Goal: Task Accomplishment & Management: Complete application form

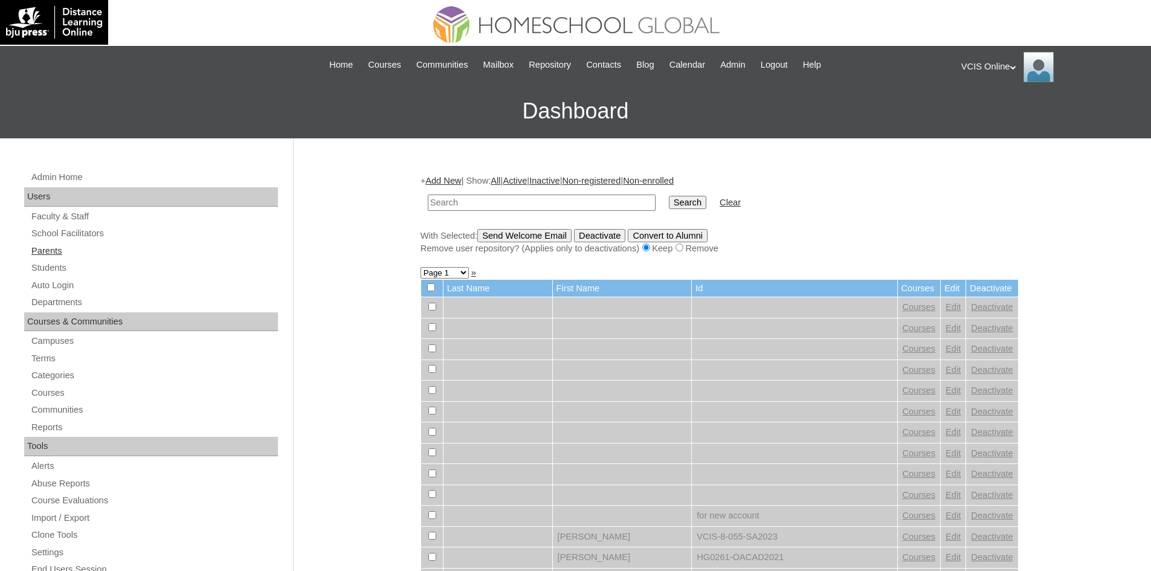
click at [48, 253] on link "Parents" at bounding box center [154, 250] width 248 height 15
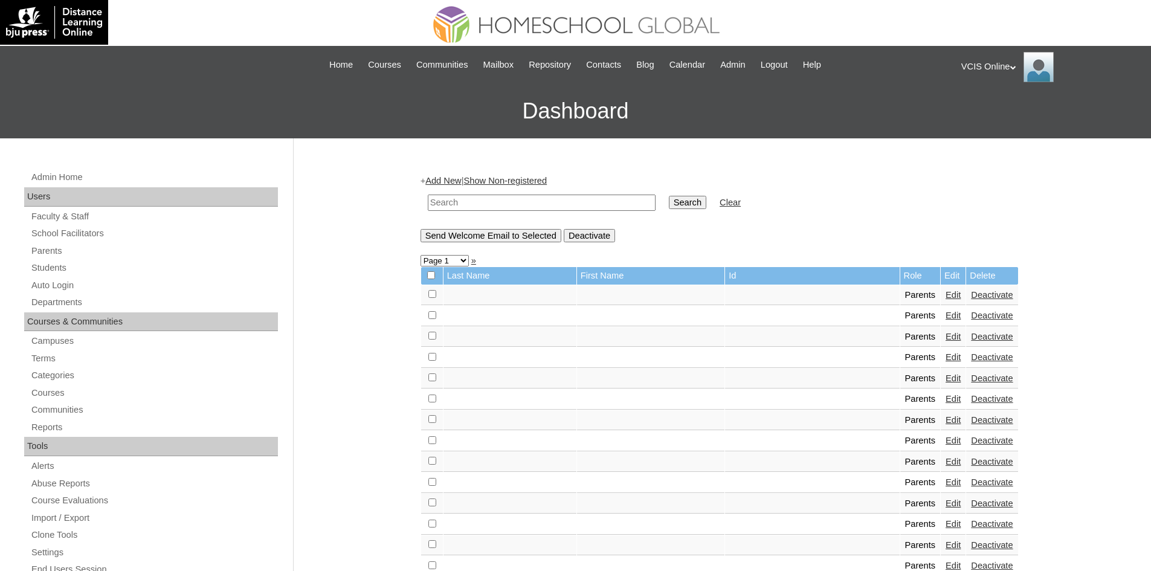
click at [456, 185] on link "Add New" at bounding box center [443, 181] width 36 height 10
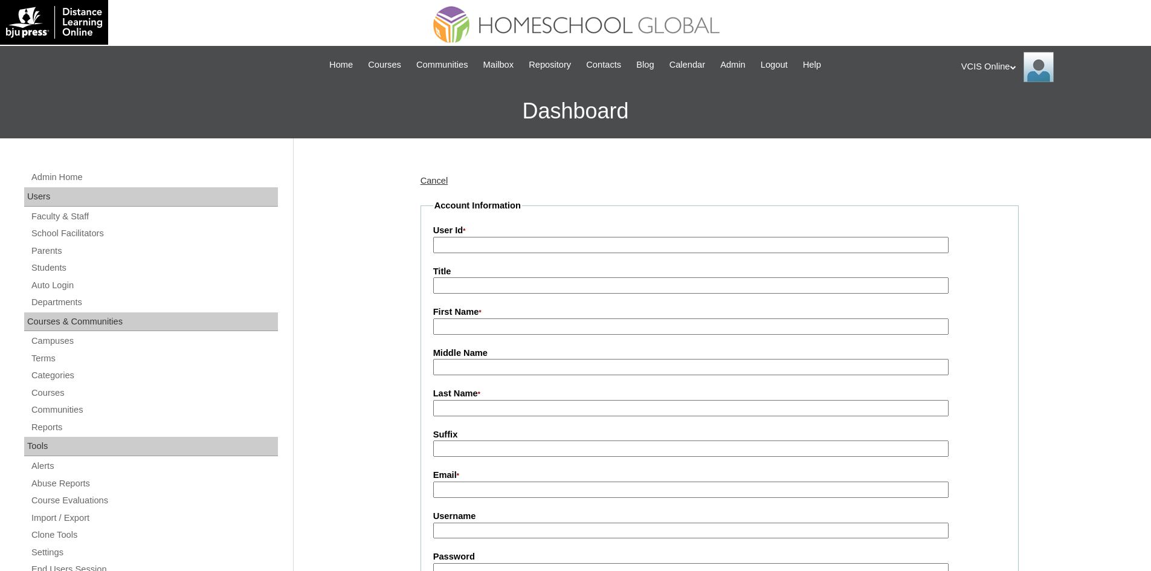
click at [461, 245] on input "User Id *" at bounding box center [690, 245] width 515 height 16
paste input "VCIS016-7A-PA2025"
type input "VCIS016-7A-PA2025"
click at [461, 325] on input "First Name *" at bounding box center [690, 326] width 515 height 16
click at [455, 324] on input "First Name *" at bounding box center [690, 326] width 515 height 16
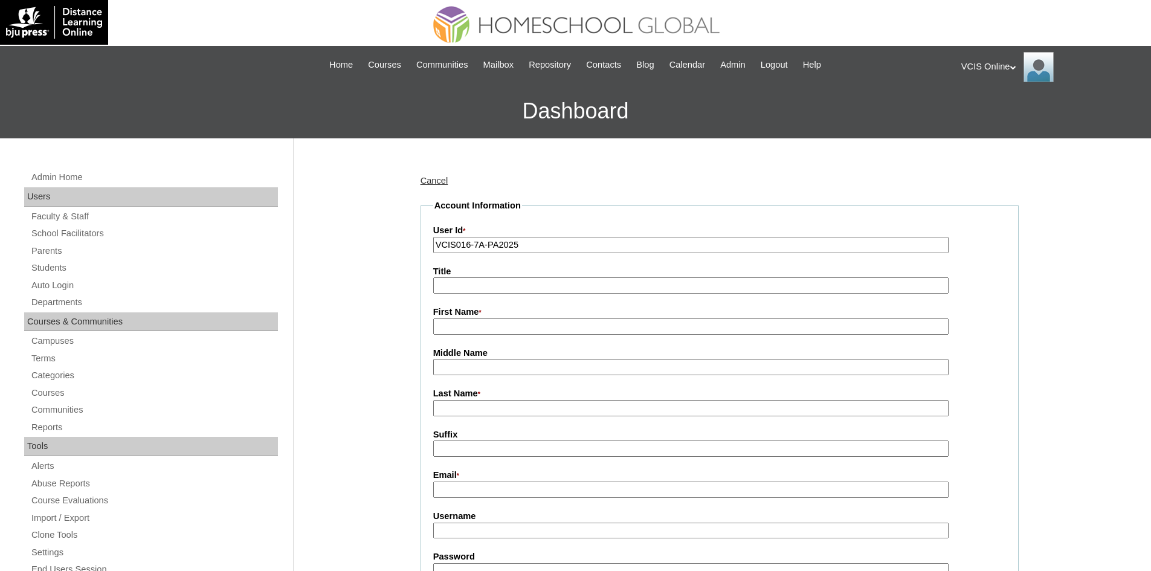
paste input "Emely Turbela"
drag, startPoint x: 507, startPoint y: 327, endPoint x: 463, endPoint y: 327, distance: 44.1
click at [463, 327] on input "Emely Turbela" at bounding box center [690, 326] width 515 height 16
type input "Emely"
click at [458, 402] on input "Last Name *" at bounding box center [690, 408] width 515 height 16
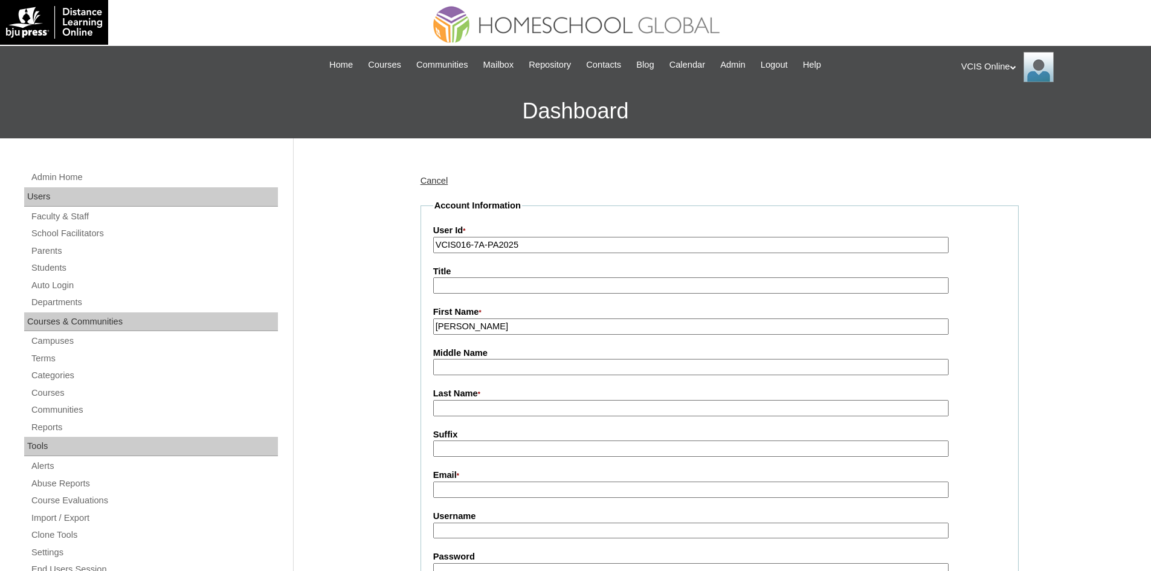
paste input "Turbela"
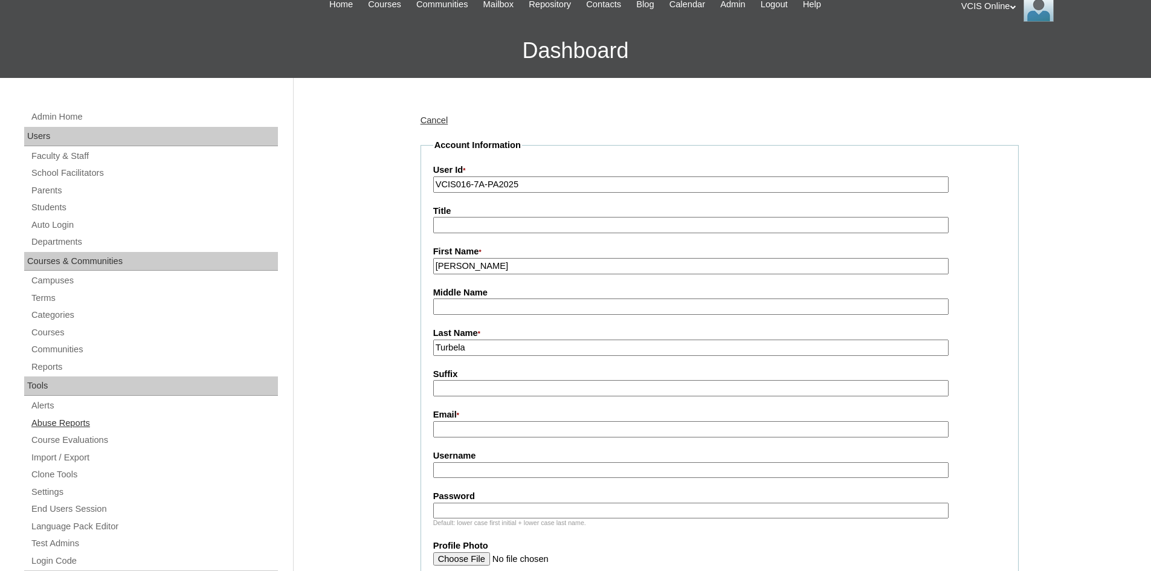
type input "Turbela"
click at [490, 432] on input "Email *" at bounding box center [690, 429] width 515 height 16
paste input "its.emelyturbela@gmail.com"
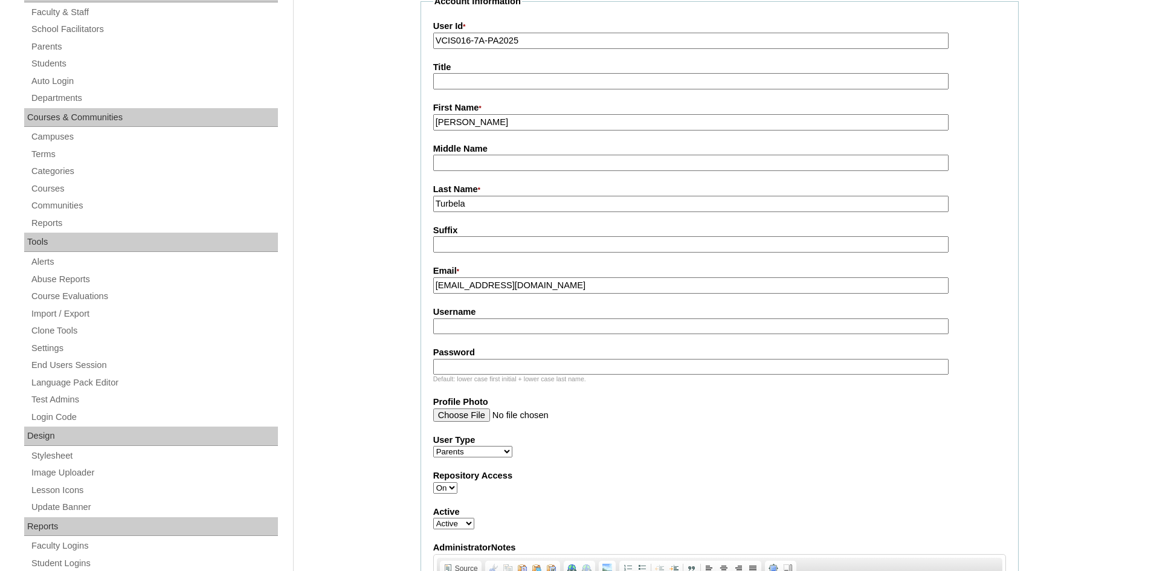
scroll to position [242, 0]
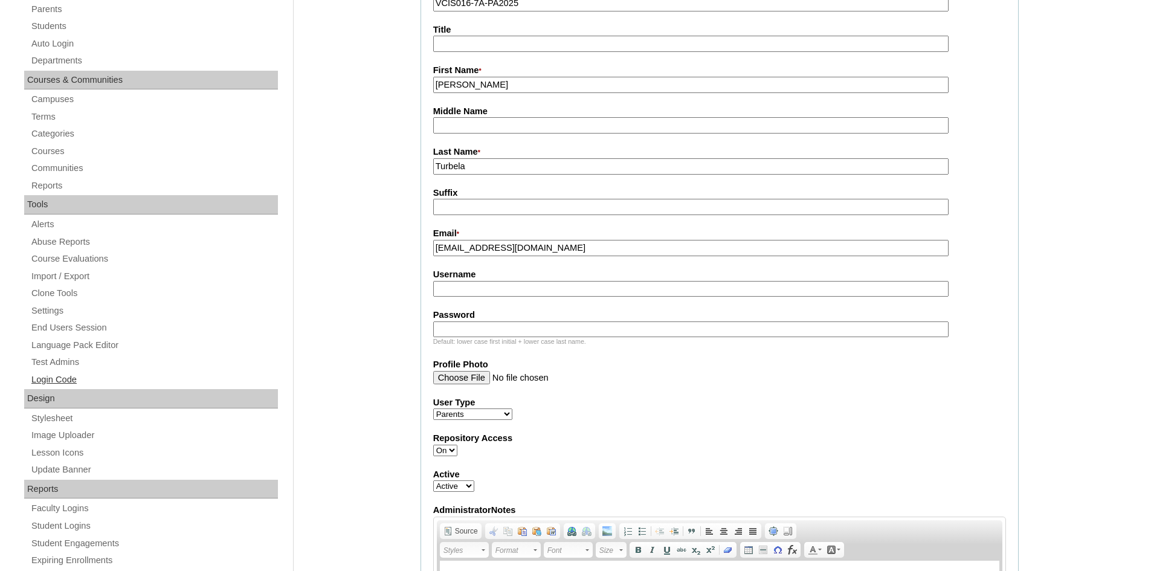
type input "its.emelyturbela@gmail.com"
click at [524, 288] on input "Username" at bounding box center [690, 289] width 515 height 16
paste input "eturbela2025"
type input "eturbela2025"
click at [503, 330] on input "Password" at bounding box center [690, 329] width 515 height 16
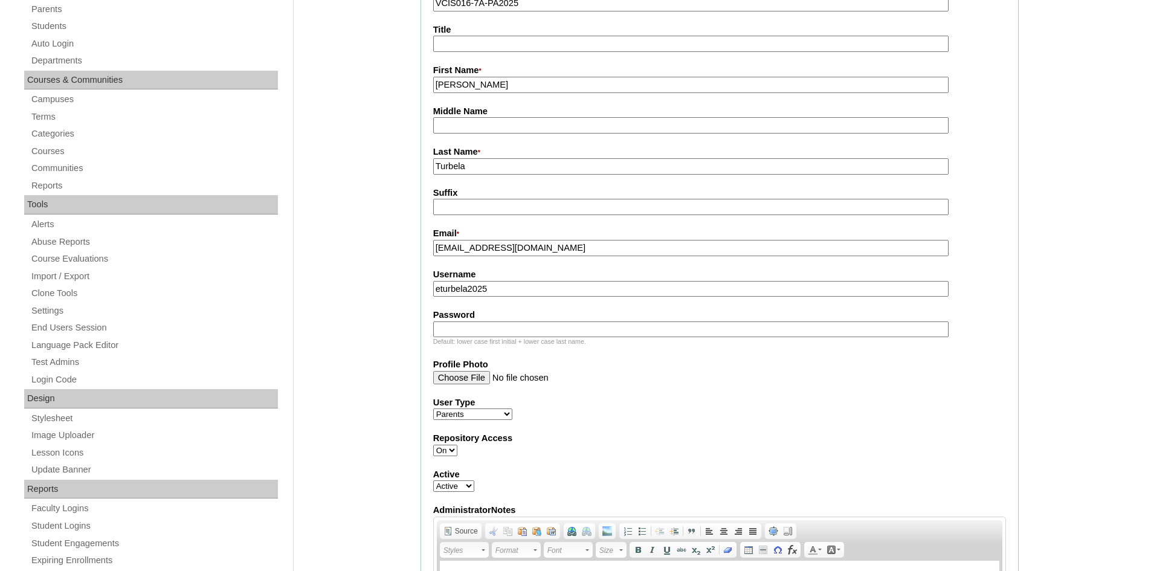
paste input "Kad34J"
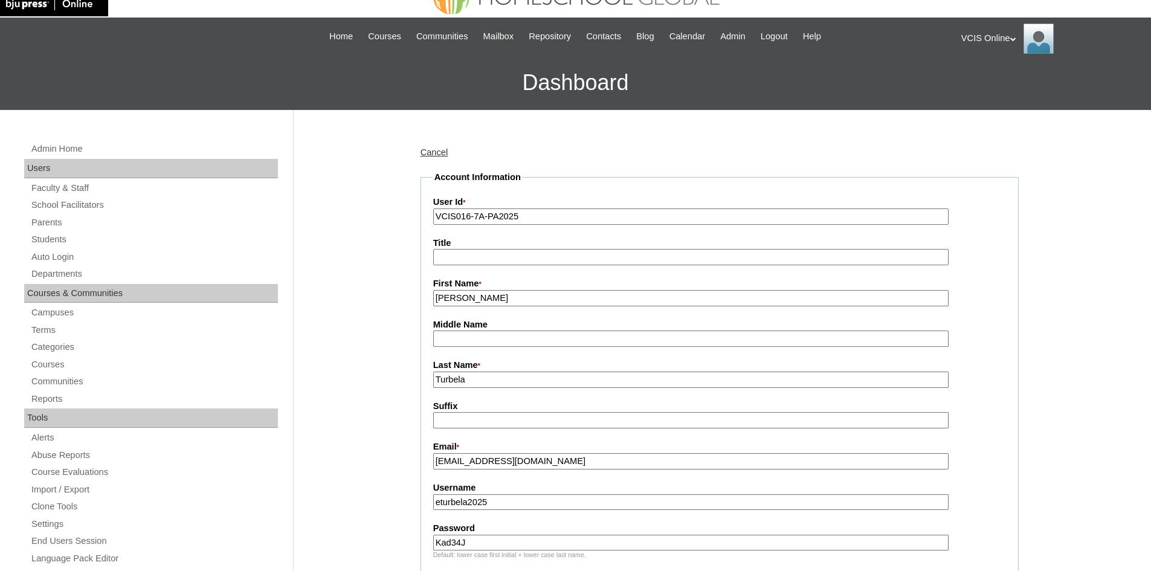
scroll to position [0, 0]
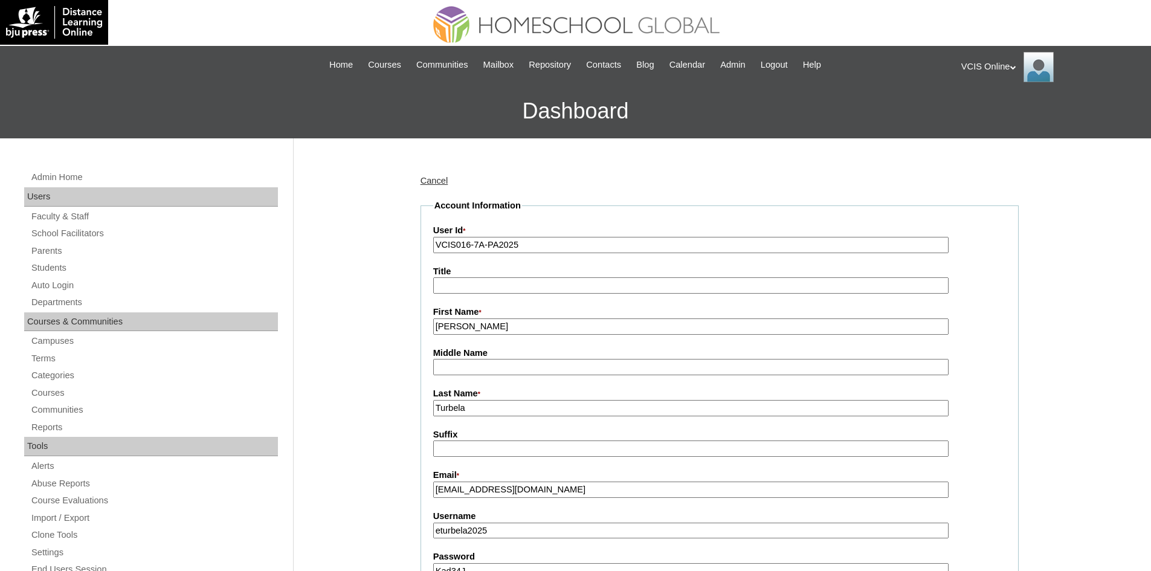
type input "Kad34J"
click at [513, 410] on input "Turbela" at bounding box center [690, 408] width 515 height 16
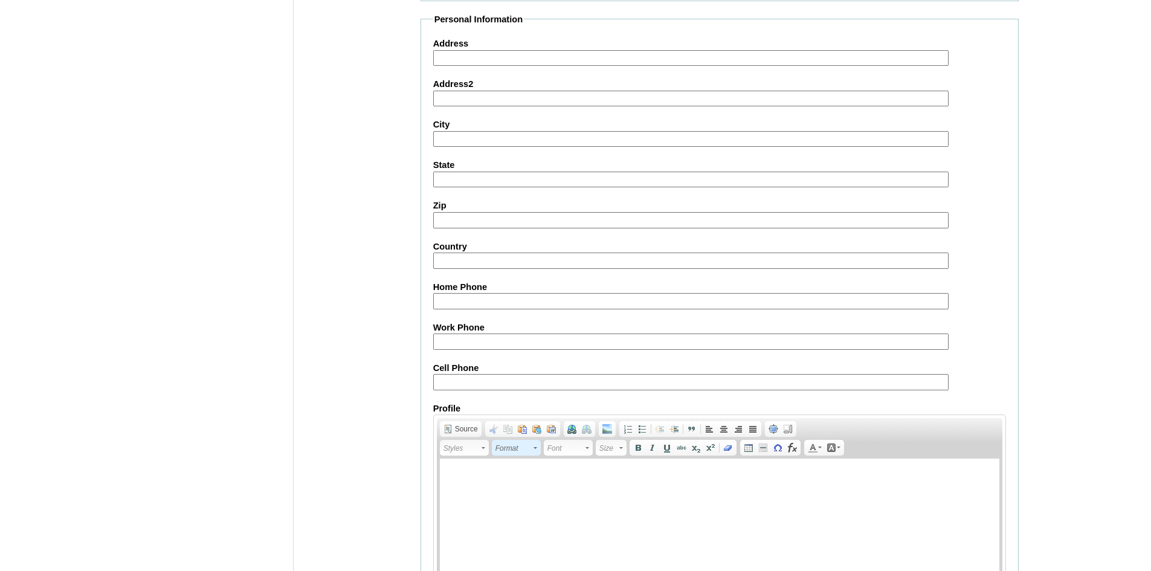
scroll to position [1061, 0]
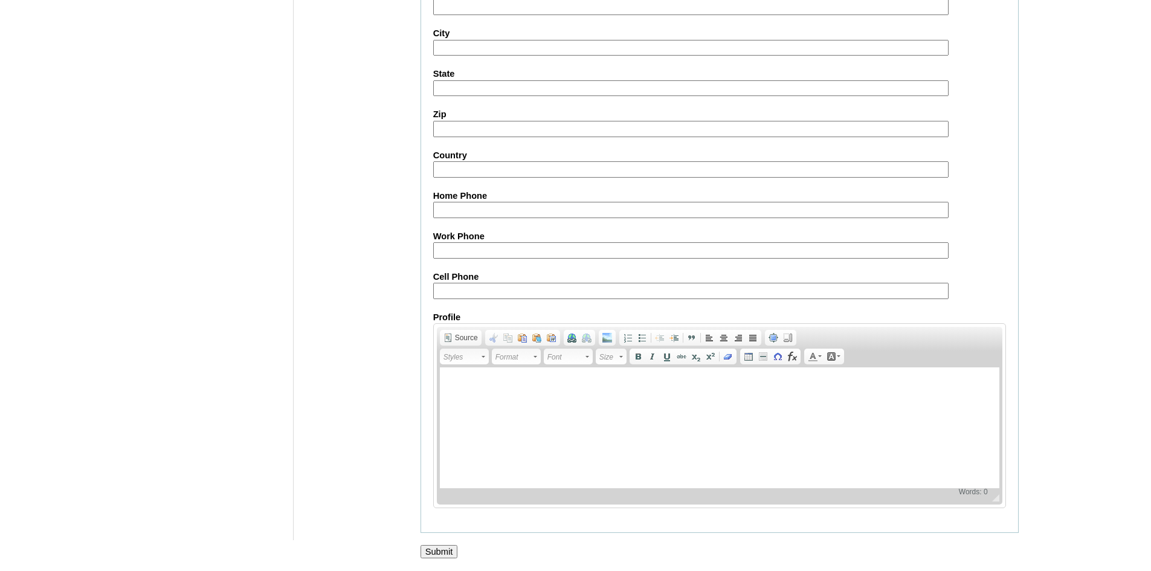
type input "Turbela (2025)"
click at [427, 550] on input "Submit" at bounding box center [438, 551] width 37 height 13
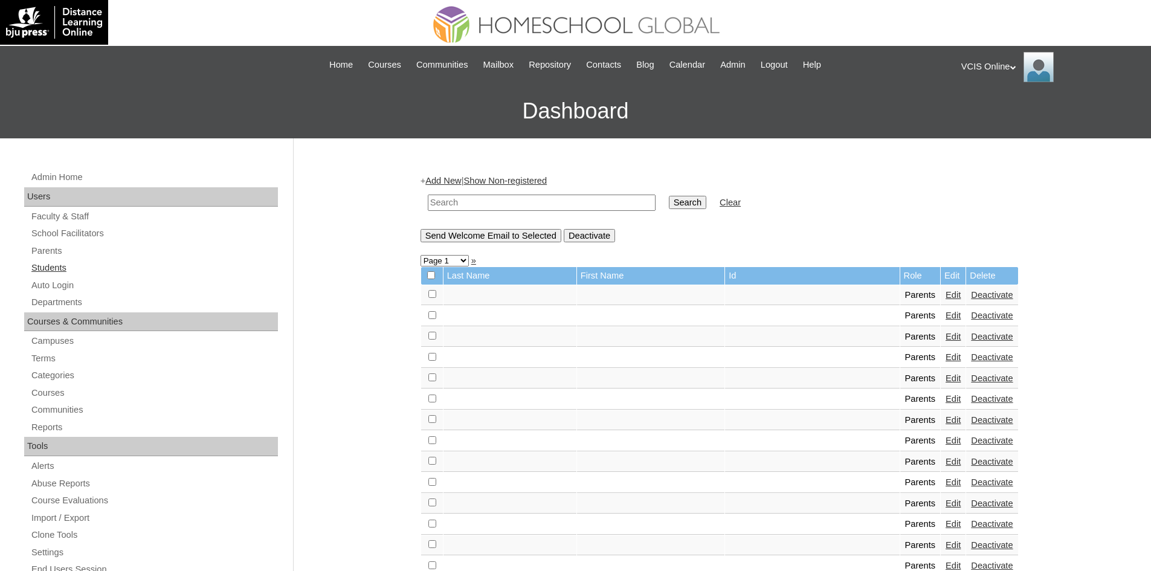
click at [41, 267] on link "Students" at bounding box center [154, 267] width 248 height 15
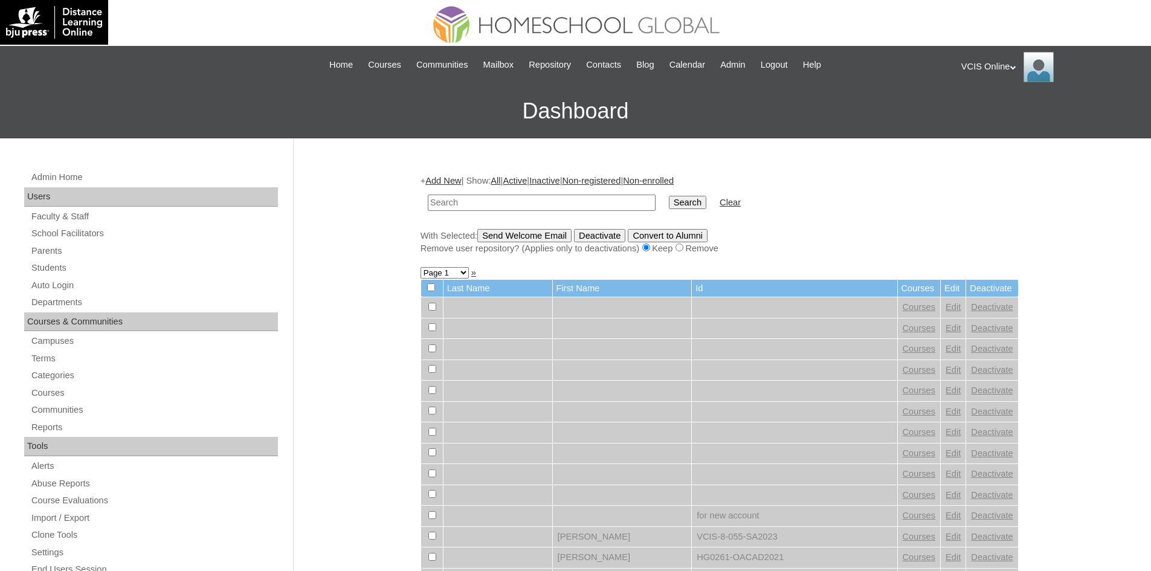
click at [456, 182] on link "Add New" at bounding box center [443, 181] width 36 height 10
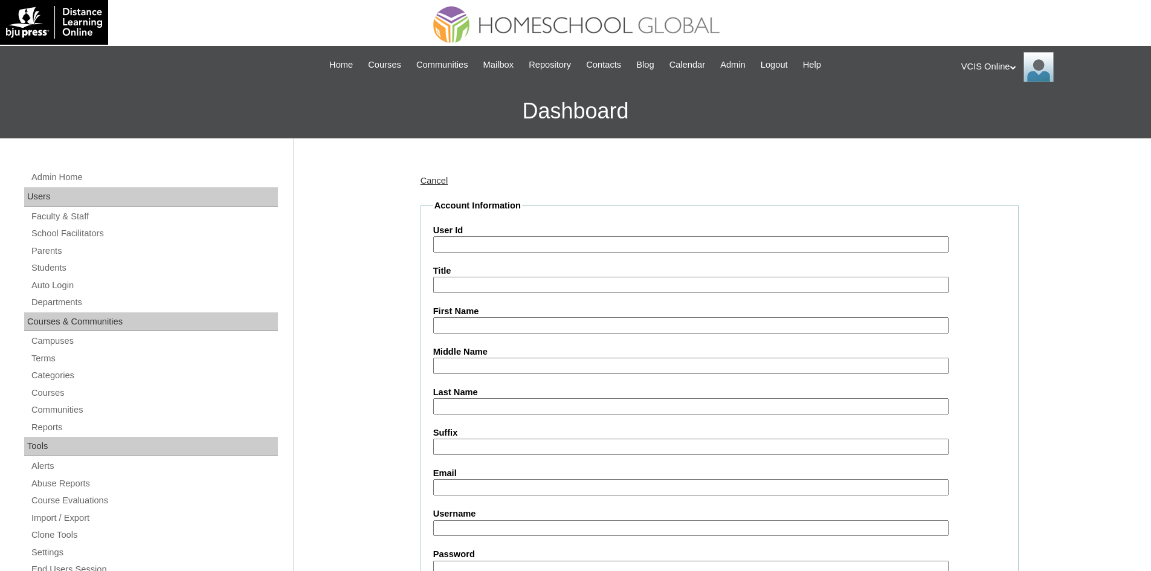
click at [458, 249] on input "User Id" at bounding box center [690, 244] width 515 height 16
paste input "Raya Venice [PERSON_NAME]"
type input "Raya Venice [PERSON_NAME]"
drag, startPoint x: 460, startPoint y: 323, endPoint x: 454, endPoint y: 329, distance: 8.5
click at [460, 323] on input "First Name" at bounding box center [690, 325] width 515 height 16
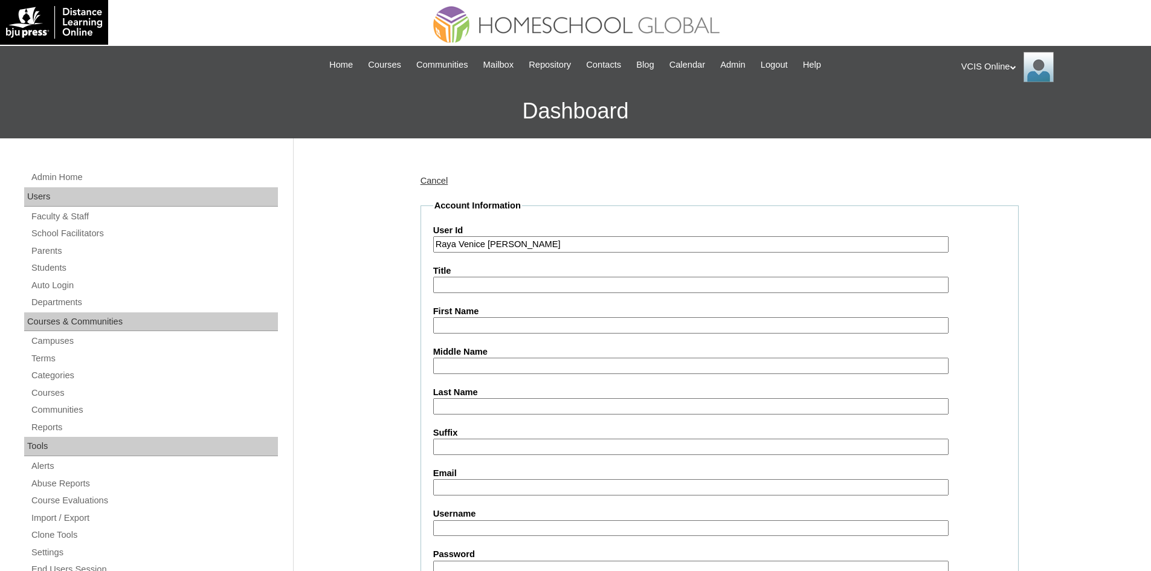
click at [478, 323] on input "First Name" at bounding box center [690, 325] width 515 height 16
paste input "Raya Venice [PERSON_NAME]"
drag, startPoint x: 638, startPoint y: 327, endPoint x: 534, endPoint y: 324, distance: 103.9
click at [534, 324] on input "Raya Venice [PERSON_NAME]" at bounding box center [690, 325] width 515 height 16
type input "Raya Venice [PERSON_NAME]"
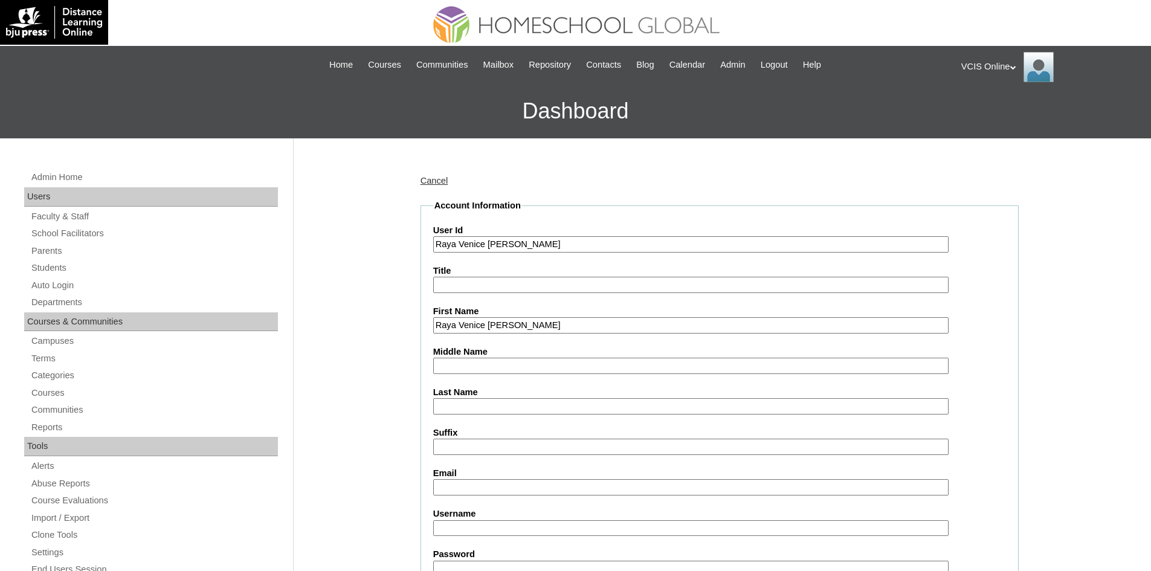
click at [486, 365] on input "Middle Name" at bounding box center [690, 366] width 515 height 16
paste input "[PERSON_NAME]"
drag, startPoint x: 492, startPoint y: 397, endPoint x: 489, endPoint y: 403, distance: 7.0
click at [489, 402] on div "Last Name" at bounding box center [719, 400] width 573 height 28
drag, startPoint x: 508, startPoint y: 369, endPoint x: 465, endPoint y: 371, distance: 42.9
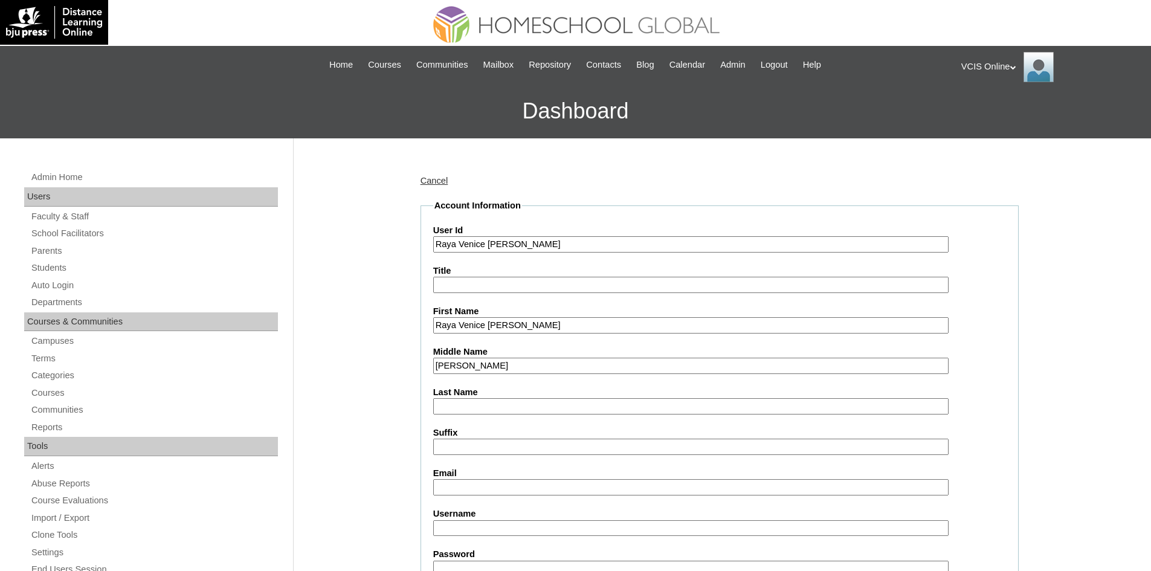
click at [465, 371] on input "[PERSON_NAME]" at bounding box center [690, 366] width 515 height 16
type input "Gustilo"
click at [460, 402] on input "Last Name" at bounding box center [690, 406] width 515 height 16
paste input "Tomzer"
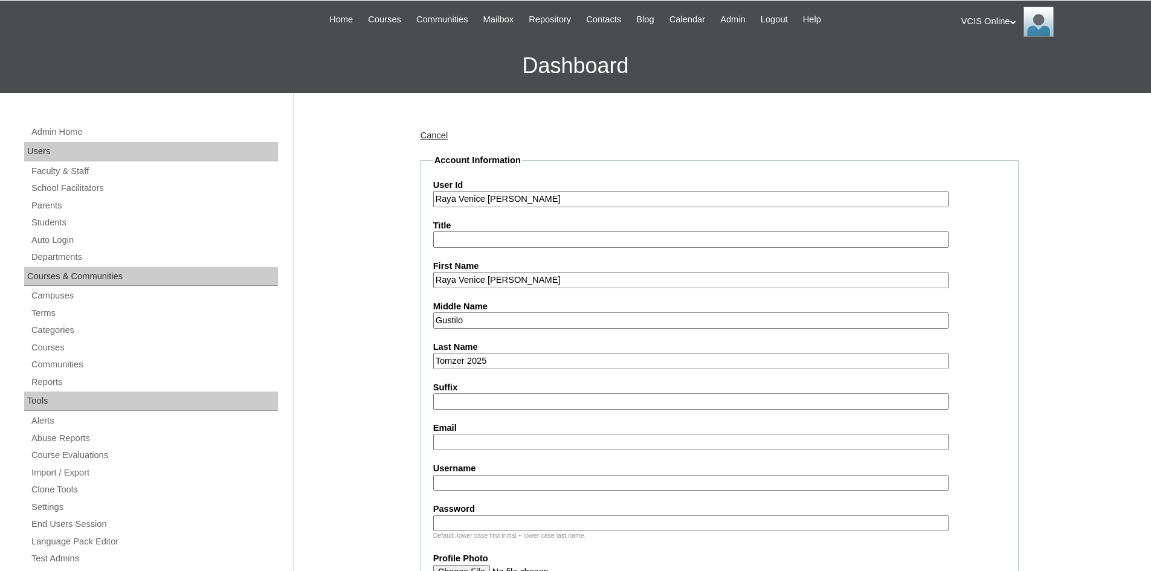
scroll to position [121, 0]
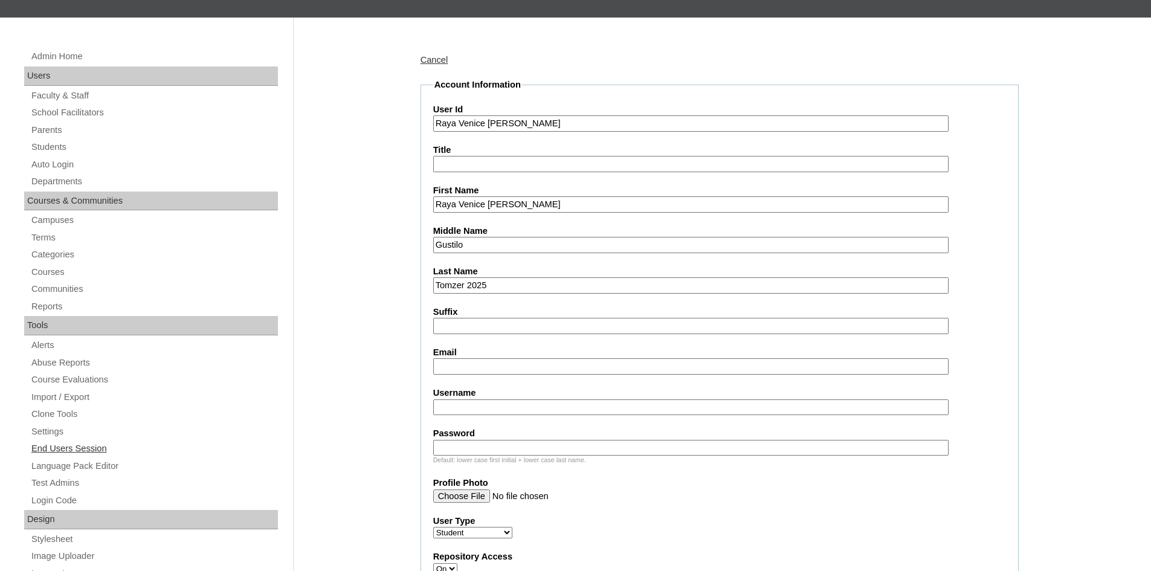
type input "Tomzer 2025"
click at [477, 366] on input "Email" at bounding box center [690, 366] width 515 height 16
paste input "[EMAIL_ADDRESS][DOMAIN_NAME]"
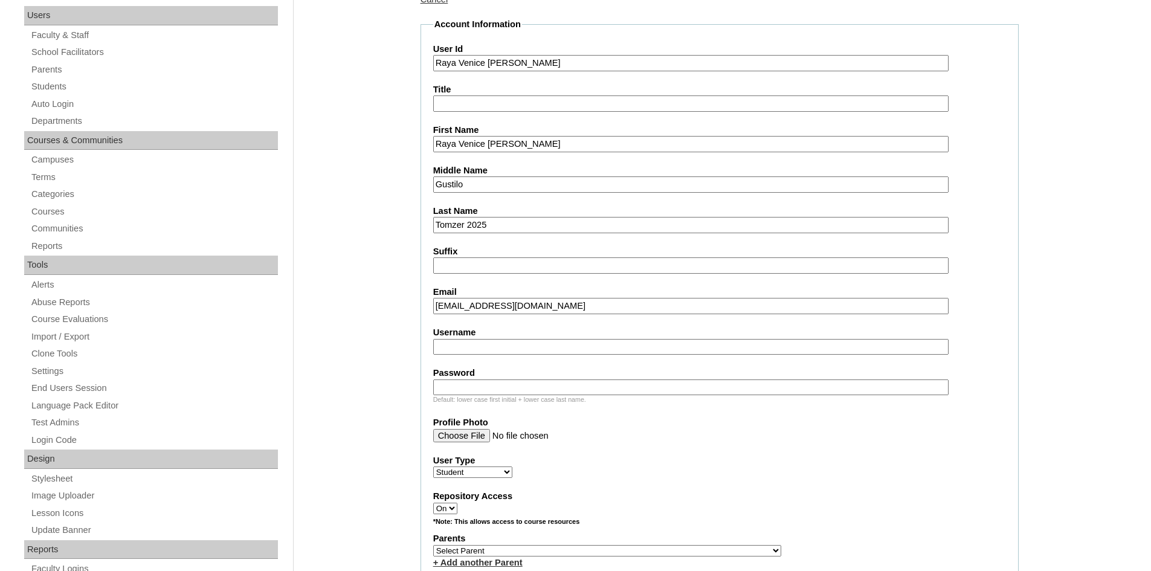
type input "[EMAIL_ADDRESS][DOMAIN_NAME]"
drag, startPoint x: 443, startPoint y: 338, endPoint x: 445, endPoint y: 347, distance: 9.8
click at [443, 344] on div "Username" at bounding box center [719, 340] width 573 height 28
click at [445, 347] on input "Username" at bounding box center [690, 347] width 515 height 16
paste input "rvatomzer2025"
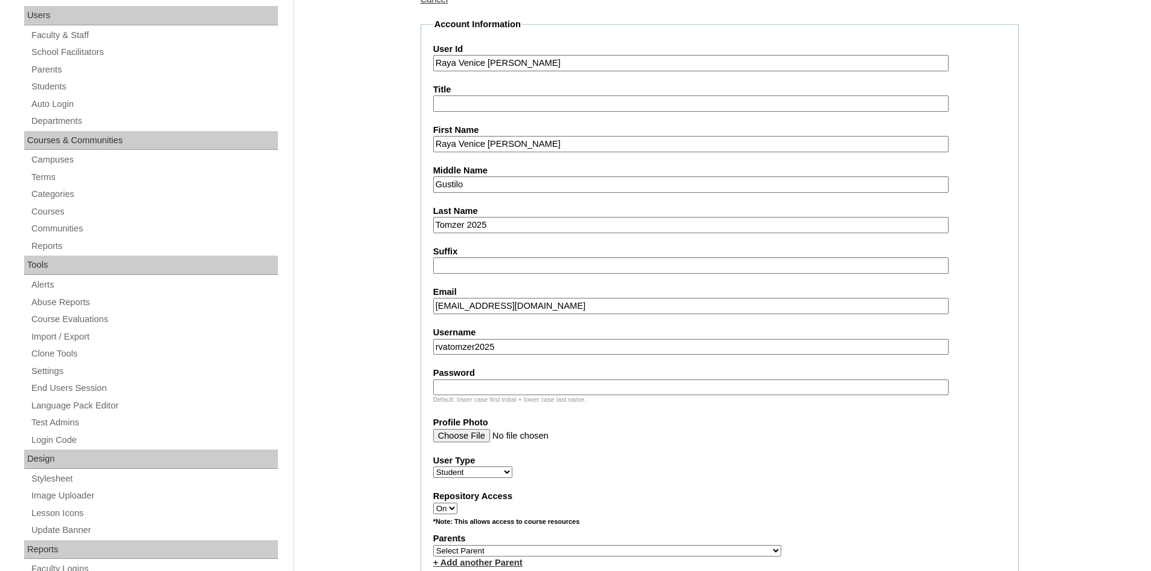
type input "rvatomzer2025"
click at [499, 388] on input "Password" at bounding box center [690, 387] width 515 height 16
paste input "Jsn4d9S"
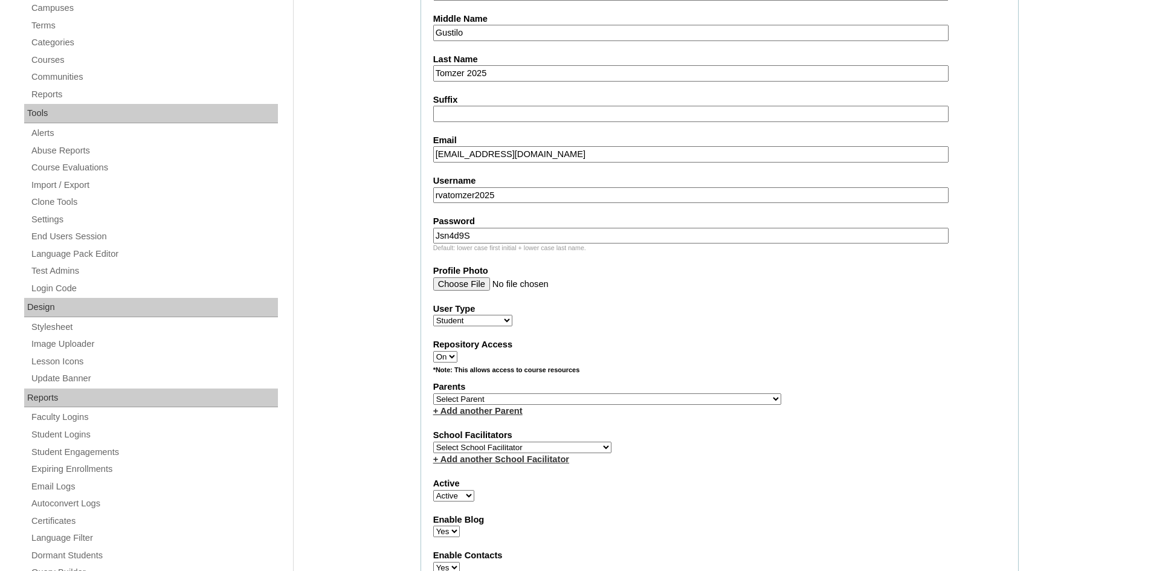
scroll to position [362, 0]
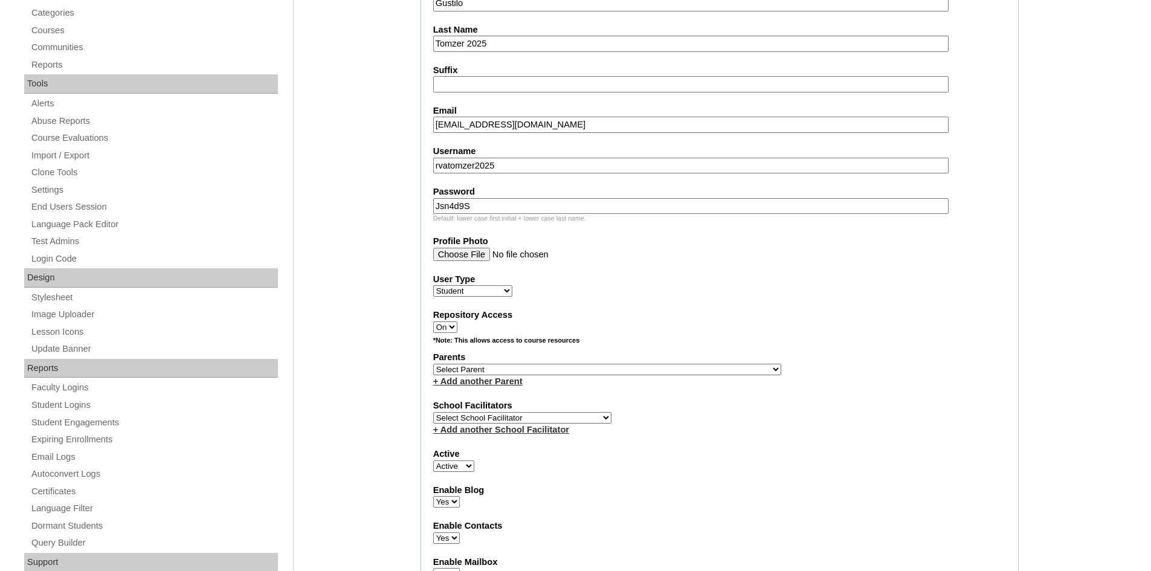
type input "Jsn4d9S"
click at [522, 366] on select "Select Parent , , , , , , , , , , , , , , , , , , , , , , , , , , , , , , , , ,…" at bounding box center [607, 369] width 348 height 11
click at [491, 367] on select "Select Parent , , , , , , , , , , , , , , , , , , , , , , , , , , , , , , , , ,…" at bounding box center [607, 369] width 348 height 11
click at [492, 291] on select "Faculty Staff Student Parents School Facilitators" at bounding box center [472, 290] width 79 height 11
click at [573, 301] on fieldset "Account Information User Id Raya Venice [PERSON_NAME] Title First Name [PERSON_…" at bounding box center [719, 325] width 598 height 977
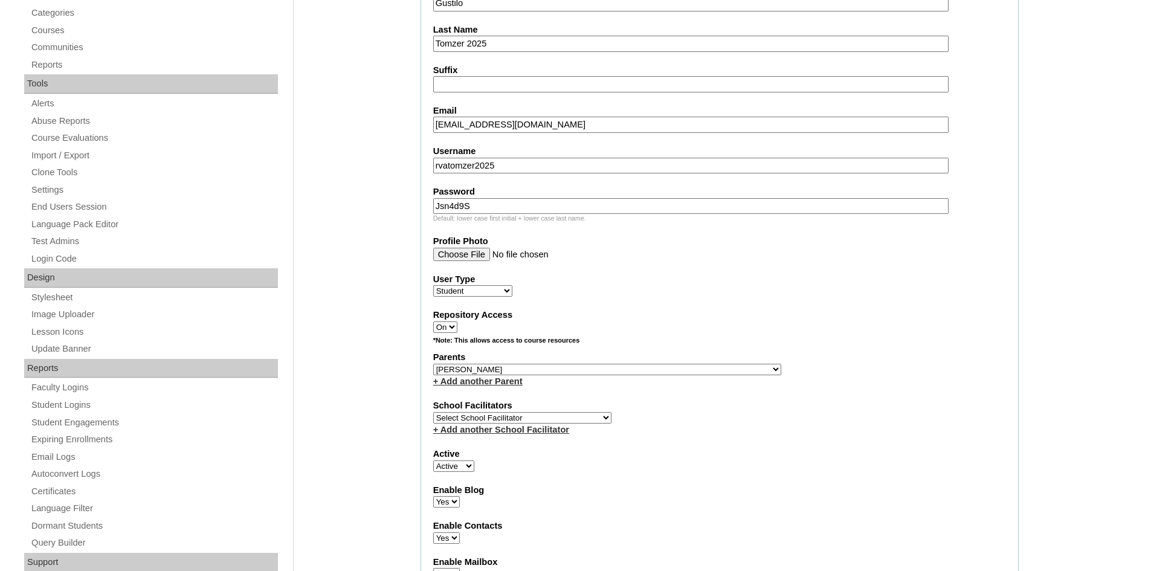
click at [462, 368] on select "Select Parent , , , , , , , , , , , , , , , , , , , , , , , , , , , , , , , , ,…" at bounding box center [607, 369] width 348 height 11
select select "31808"
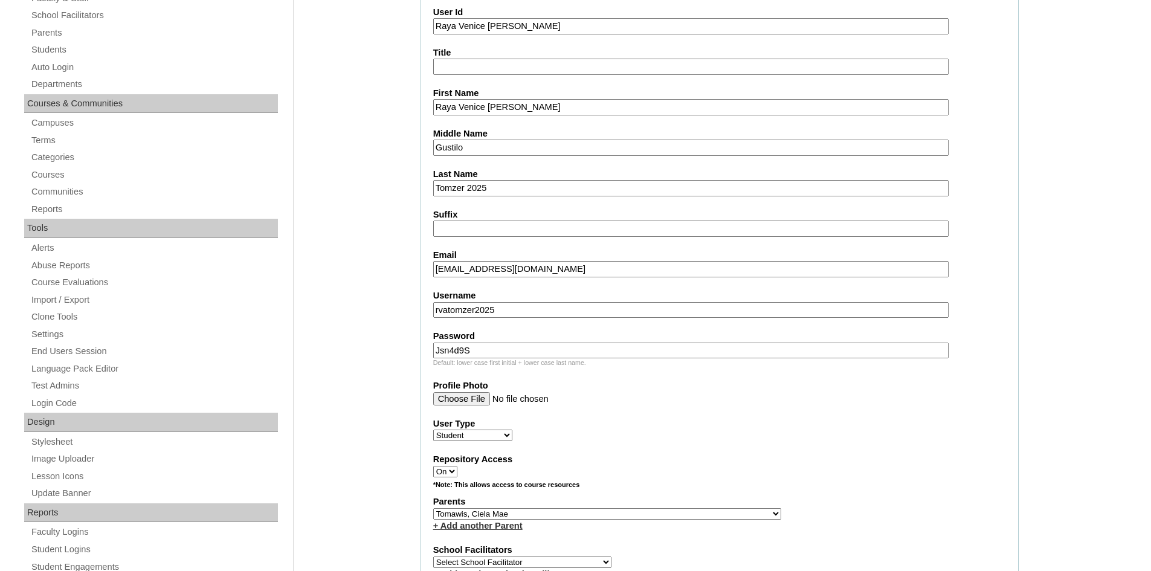
scroll to position [0, 0]
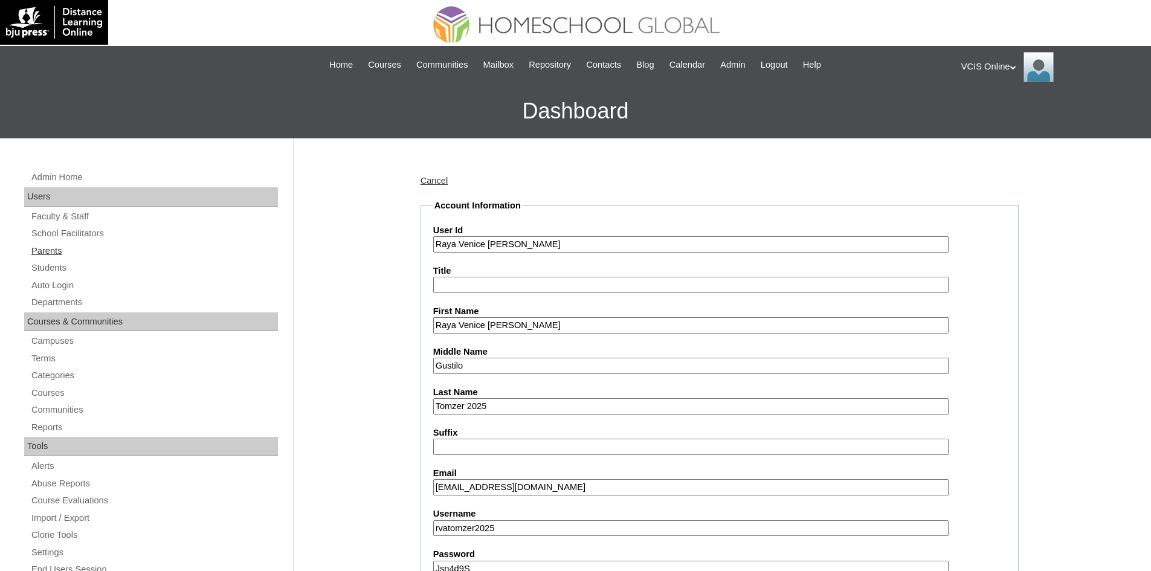
click at [54, 257] on link "Parents" at bounding box center [154, 250] width 248 height 15
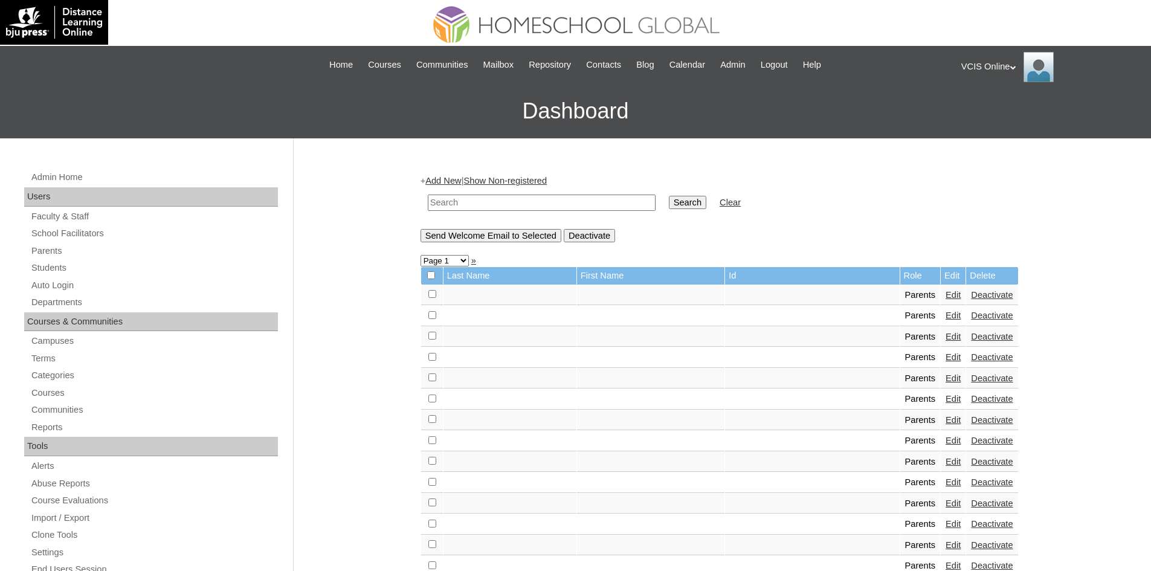
click at [460, 203] on input "text" at bounding box center [542, 202] width 228 height 16
paste input "VCIS015-5C-PA2025"
type input "VCIS015-5C-PA2025"
click at [669, 196] on input "Search" at bounding box center [687, 202] width 37 height 13
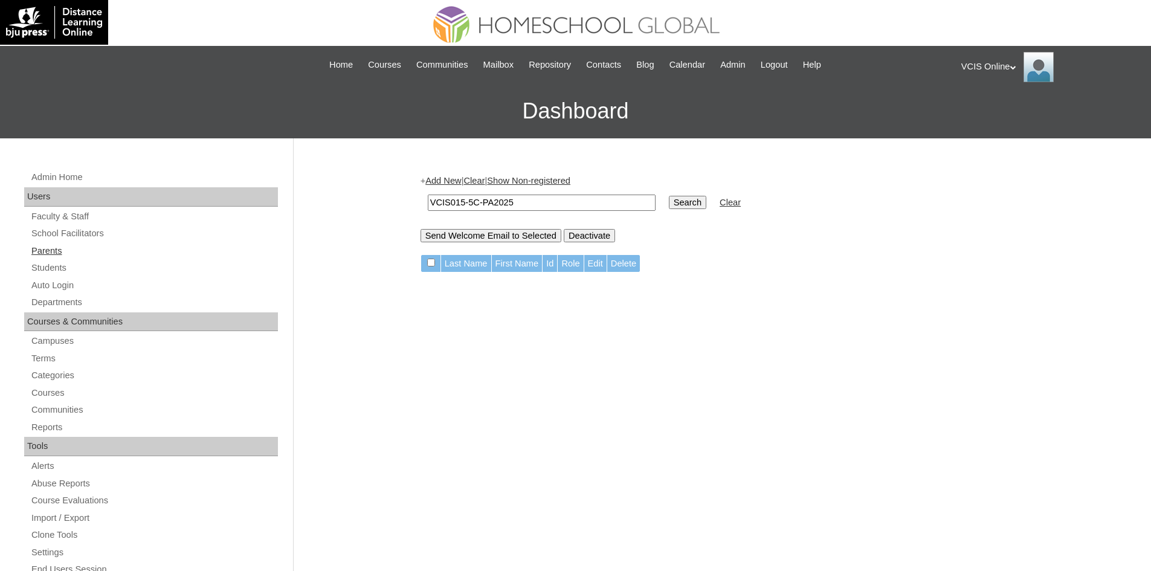
click at [50, 250] on link "Parents" at bounding box center [154, 250] width 248 height 15
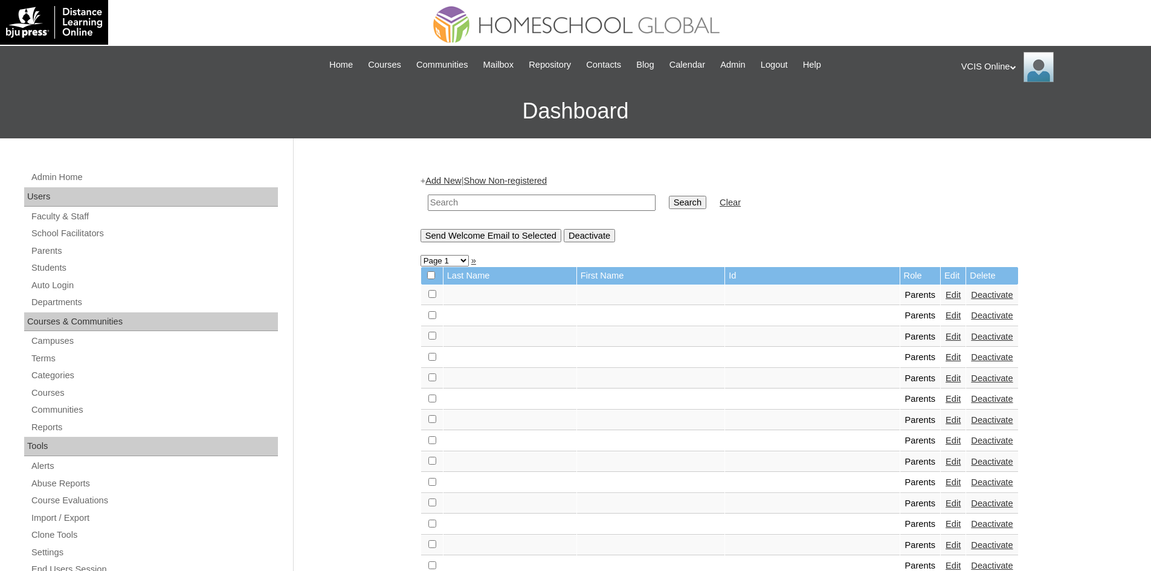
click at [521, 206] on input "text" at bounding box center [542, 202] width 228 height 16
paste input "VCIS015-5C-PA2025"
type input "VCIS015-5C-PA2025"
click at [669, 196] on input "Search" at bounding box center [687, 202] width 37 height 13
